Goal: Task Accomplishment & Management: Manage account settings

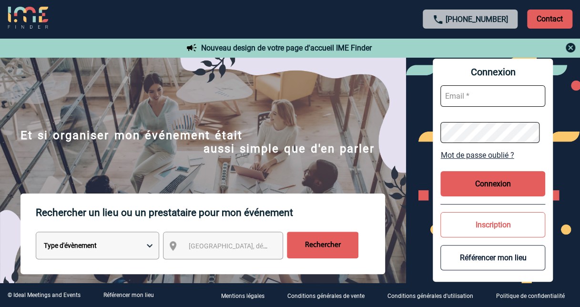
click at [490, 95] on input "text" at bounding box center [492, 95] width 105 height 21
type input "evelyne.villemagne@sanofi.com"
click at [483, 175] on button "Connexion" at bounding box center [492, 183] width 105 height 25
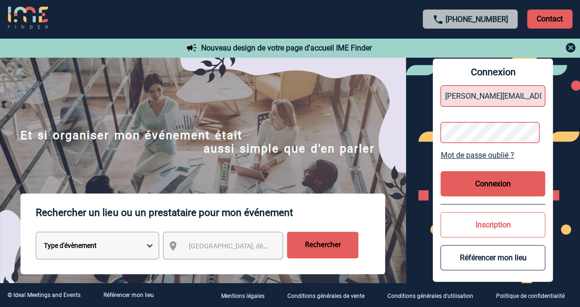
click at [493, 152] on link "Mot de passe oublié ?" at bounding box center [492, 155] width 105 height 9
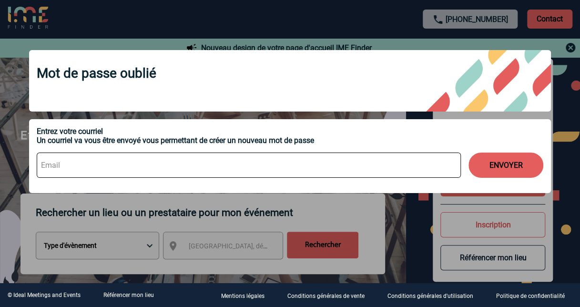
click at [240, 169] on input at bounding box center [249, 164] width 424 height 25
type input "evelyne.villemagne@sanofi.com"
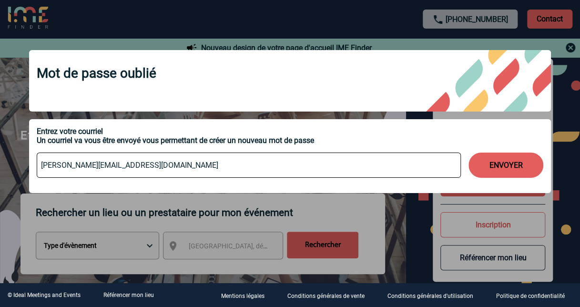
click at [499, 163] on button "ENVOYER" at bounding box center [505, 164] width 75 height 25
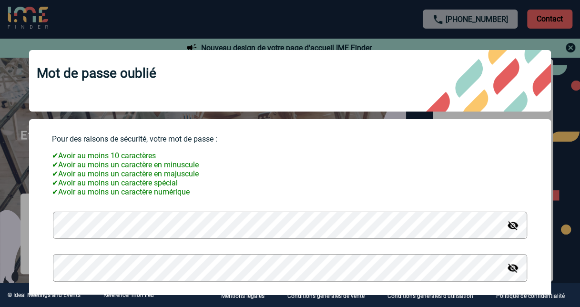
scroll to position [63, 0]
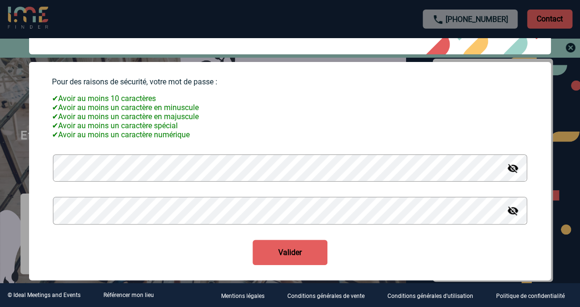
click at [278, 250] on button "Valider" at bounding box center [290, 252] width 75 height 25
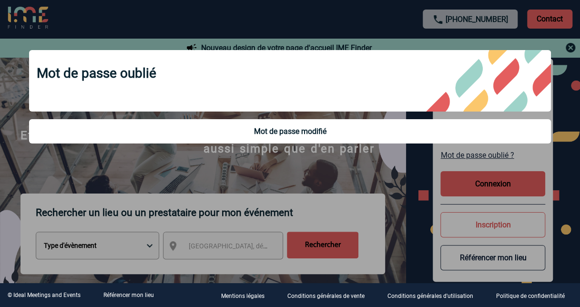
scroll to position [0, 0]
click at [508, 81] on div "Mot de passe oublié" at bounding box center [290, 80] width 522 height 61
click at [487, 185] on div at bounding box center [290, 153] width 580 height 307
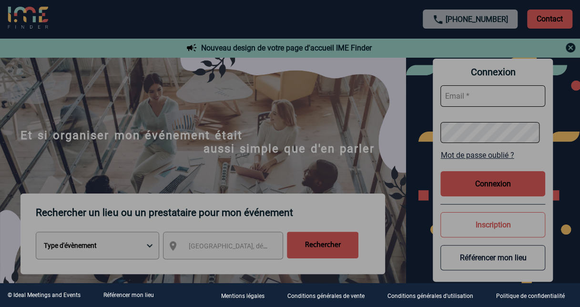
click at [487, 185] on div at bounding box center [290, 153] width 580 height 307
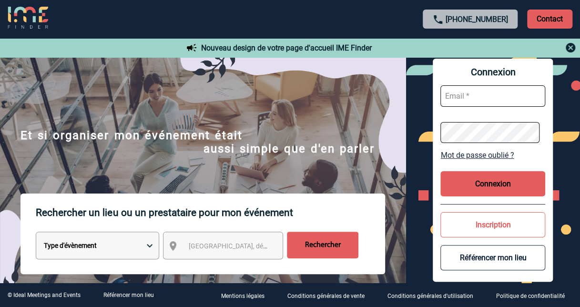
click at [480, 97] on input "text" at bounding box center [492, 95] width 105 height 21
type input "evelyne.villemagne@sanofi.com"
click at [491, 179] on button "Connexion" at bounding box center [492, 183] width 105 height 25
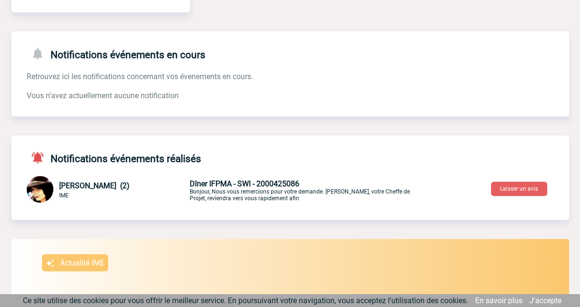
scroll to position [177, 0]
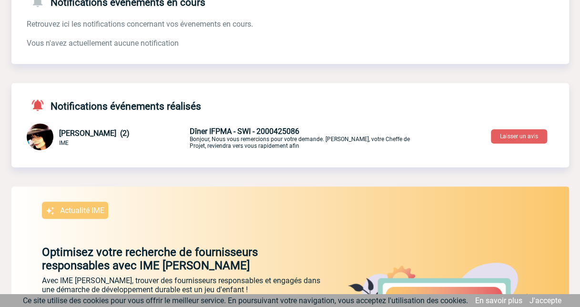
click at [241, 129] on span "Dîner IFPMA - SWI - 2000425086" at bounding box center [245, 131] width 110 height 9
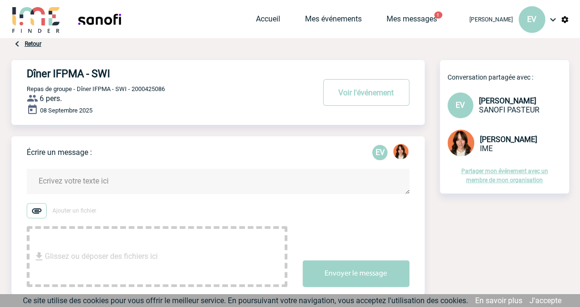
click at [34, 41] on link "Retour" at bounding box center [33, 44] width 17 height 7
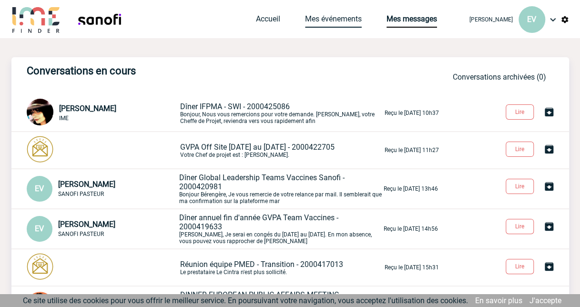
click at [327, 18] on link "Mes événements" at bounding box center [333, 20] width 57 height 13
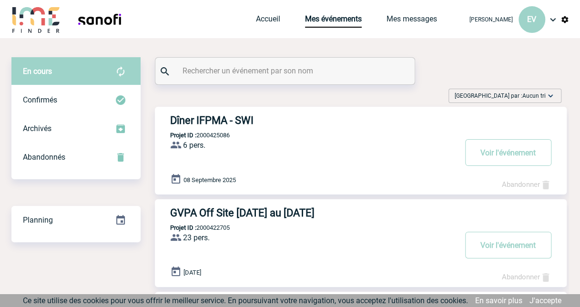
click at [217, 122] on h3 "Dîner IFPMA - SWI" at bounding box center [313, 120] width 286 height 12
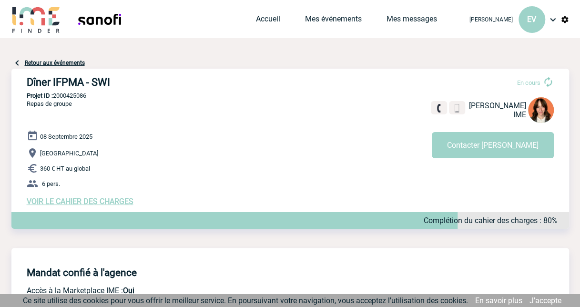
click at [31, 61] on link "Retour aux événements" at bounding box center [55, 63] width 60 height 7
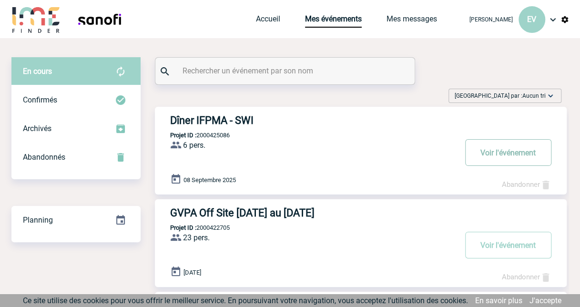
click at [485, 147] on button "Voir l'événement" at bounding box center [508, 152] width 86 height 27
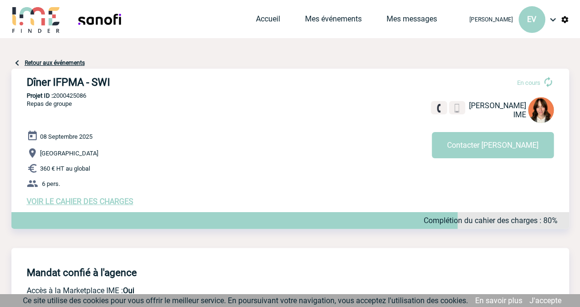
click at [33, 63] on link "Retour aux événements" at bounding box center [55, 63] width 60 height 7
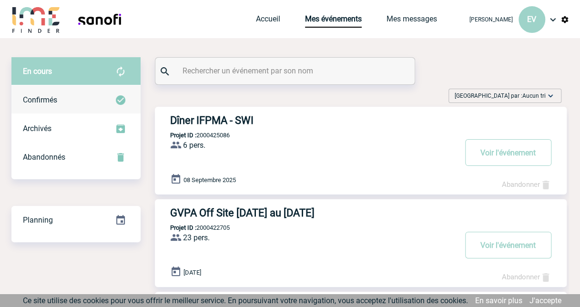
click at [39, 101] on span "Confirmés" at bounding box center [40, 99] width 34 height 9
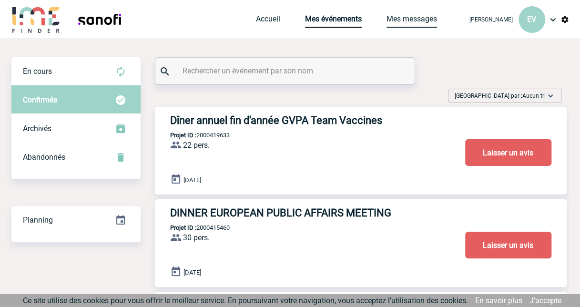
click at [396, 18] on link "Mes messages" at bounding box center [411, 20] width 51 height 13
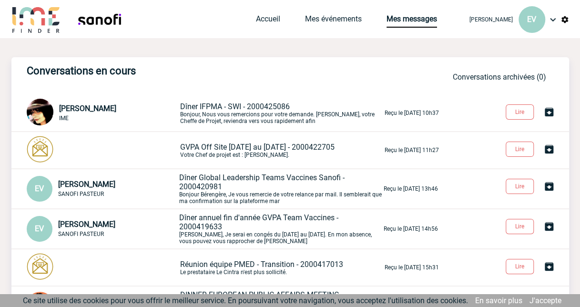
click at [251, 107] on span "Dîner IFPMA - SWI - 2000425086" at bounding box center [235, 106] width 110 height 9
